Goal: Find specific page/section: Find specific page/section

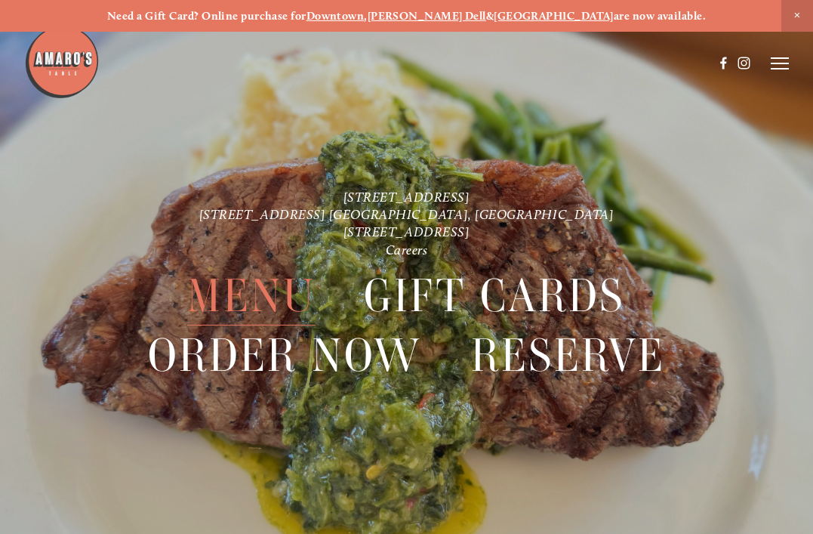
click at [271, 298] on span "Menu" at bounding box center [251, 295] width 128 height 59
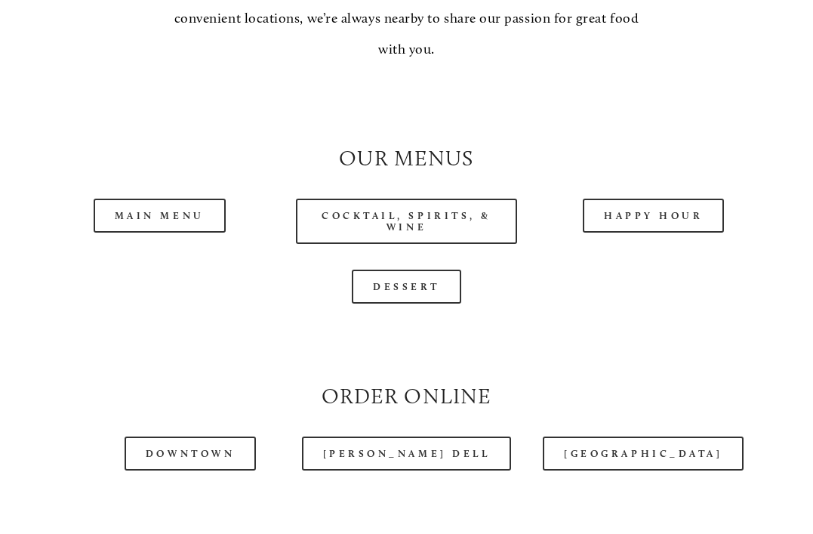
scroll to position [1246, 0]
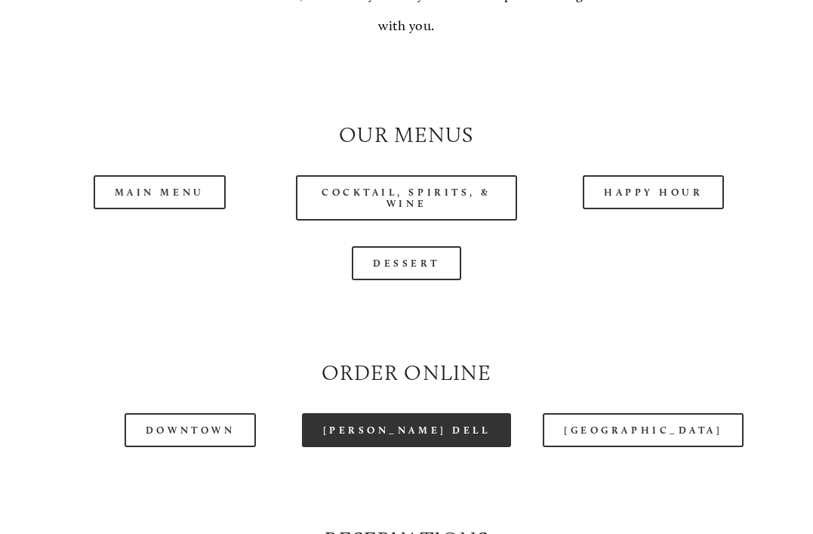
click at [410, 433] on link "[PERSON_NAME] Dell" at bounding box center [407, 430] width 210 height 34
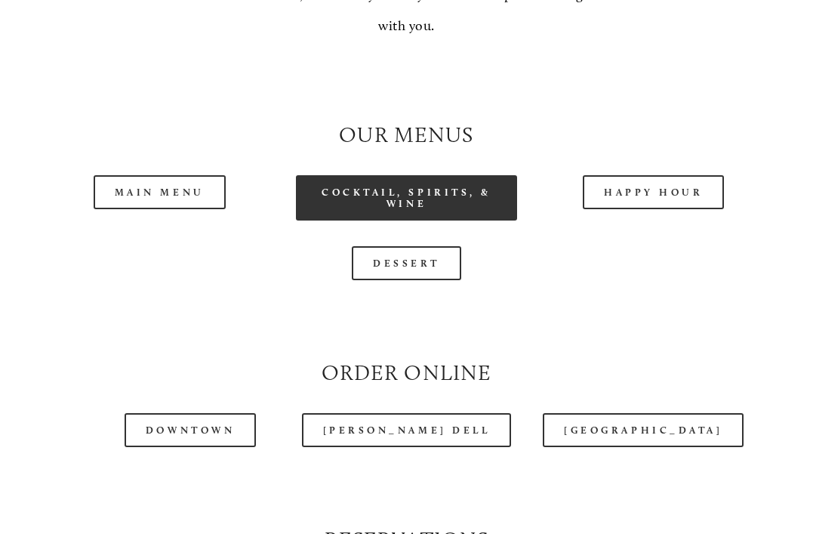
click at [446, 202] on link "Cocktail, Spirits, & Wine" at bounding box center [406, 197] width 221 height 45
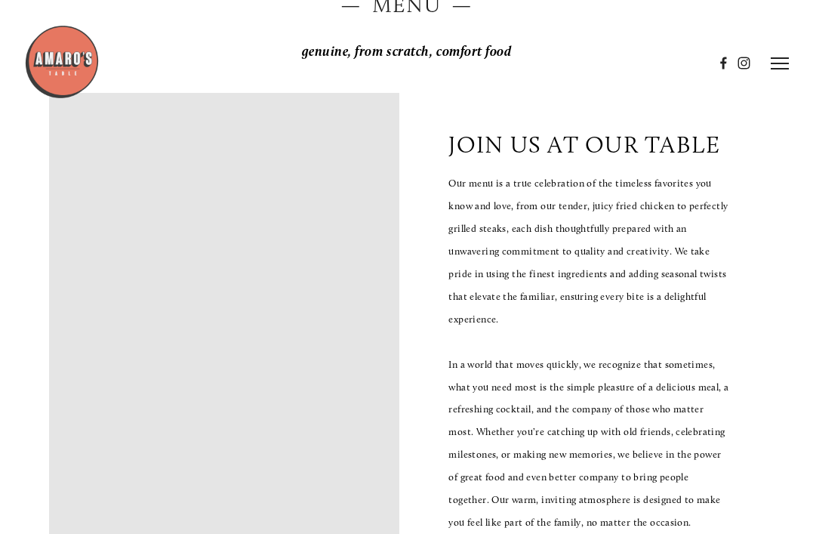
scroll to position [0, 0]
